Goal: Information Seeking & Learning: Find specific page/section

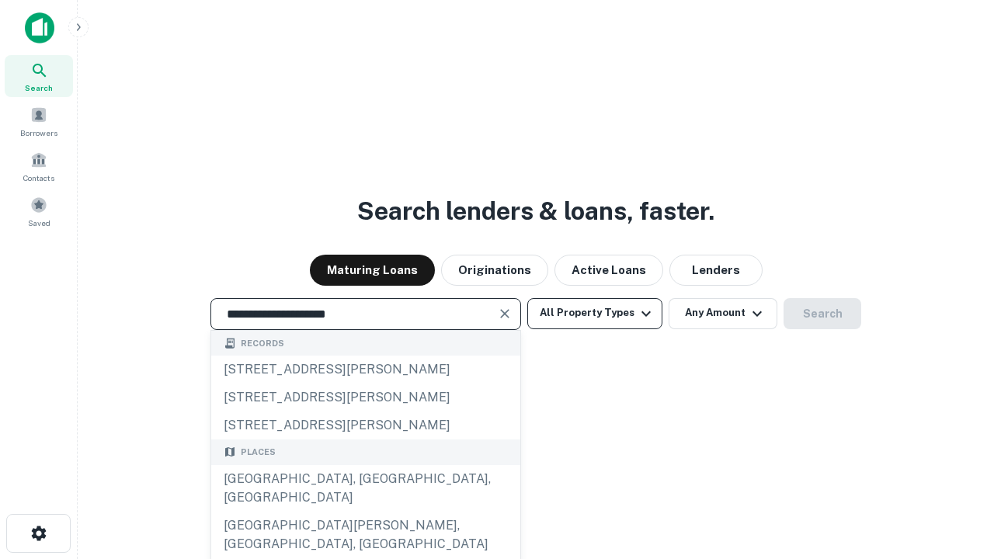
click at [595, 313] on button "All Property Types" at bounding box center [594, 313] width 135 height 31
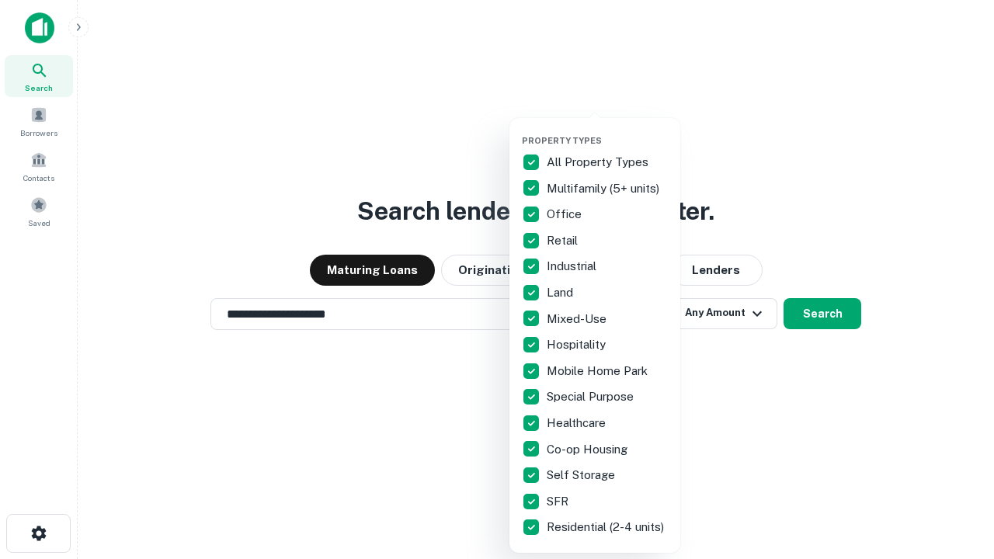
type input "**********"
click at [607, 131] on button "button" at bounding box center [607, 131] width 171 height 1
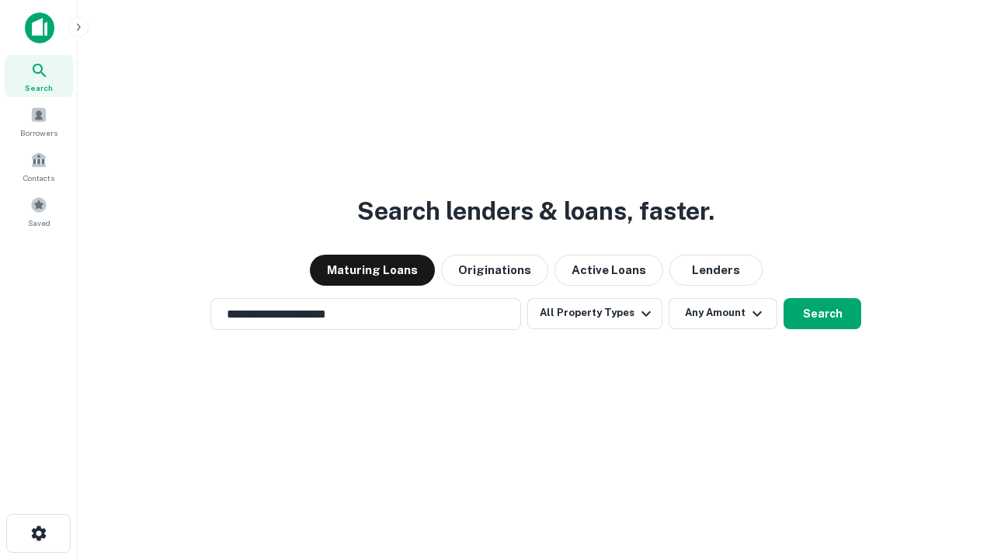
scroll to position [9, 187]
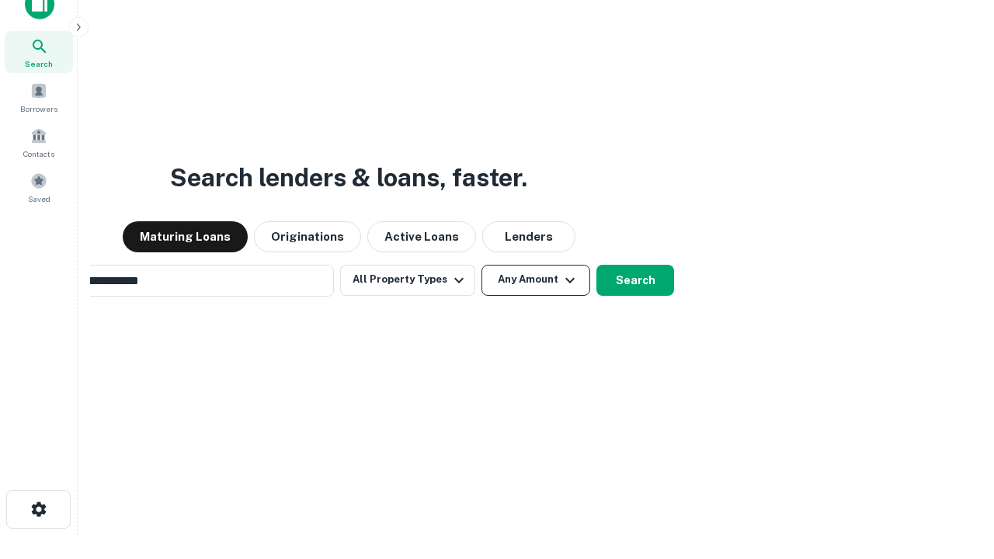
click at [482, 265] on button "Any Amount" at bounding box center [536, 280] width 109 height 31
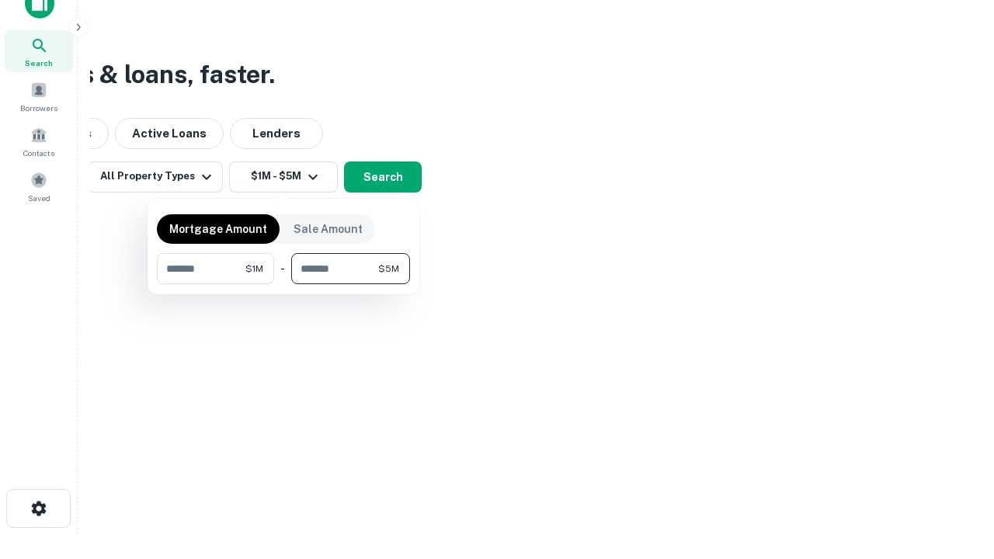
type input "*******"
click at [284, 284] on button "button" at bounding box center [283, 284] width 253 height 1
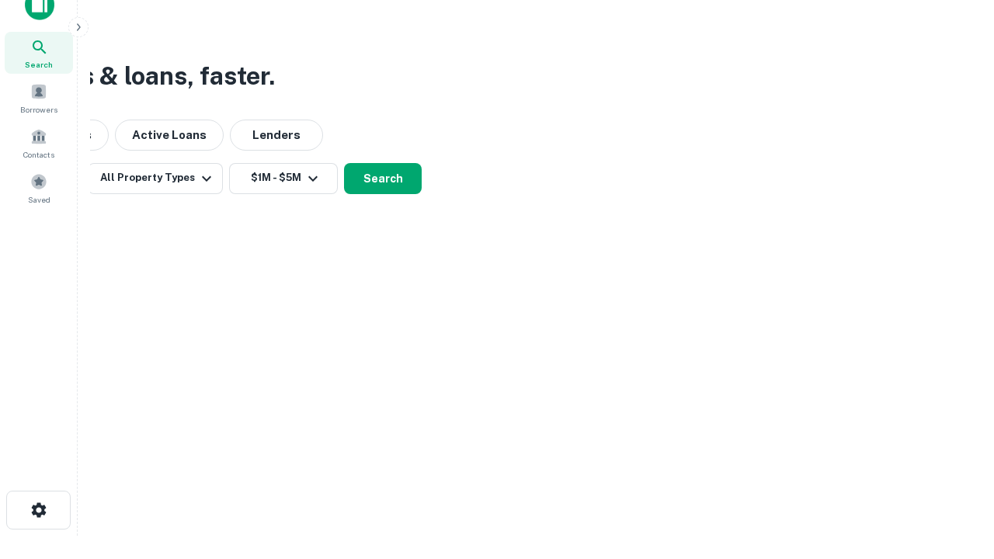
scroll to position [9, 287]
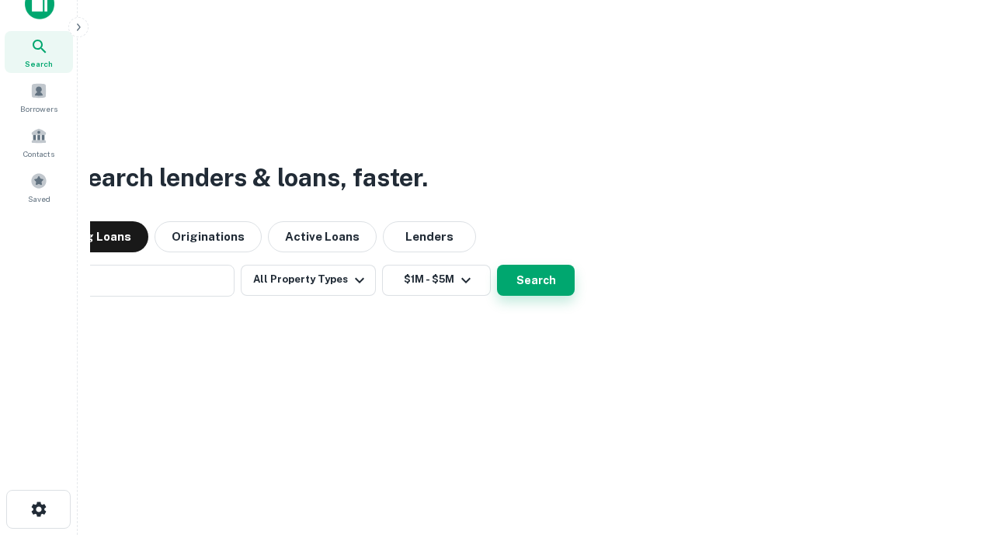
click at [497, 265] on button "Search" at bounding box center [536, 280] width 78 height 31
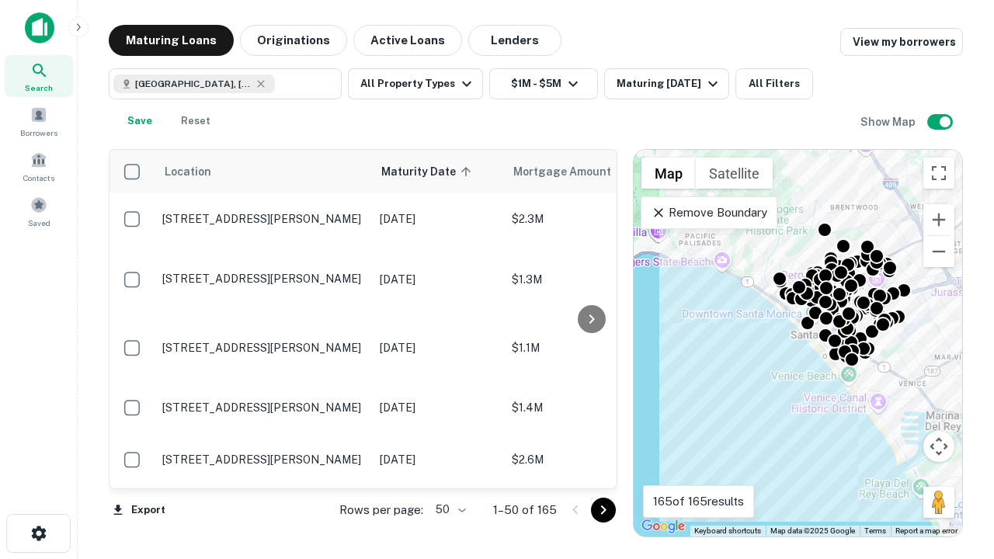
click at [448, 510] on body "Search Borrowers Contacts Saved Maturing Loans Originations Active Loans Lender…" at bounding box center [497, 279] width 994 height 559
click at [449, 471] on li "25" at bounding box center [448, 471] width 45 height 28
